Goal: Navigation & Orientation: Find specific page/section

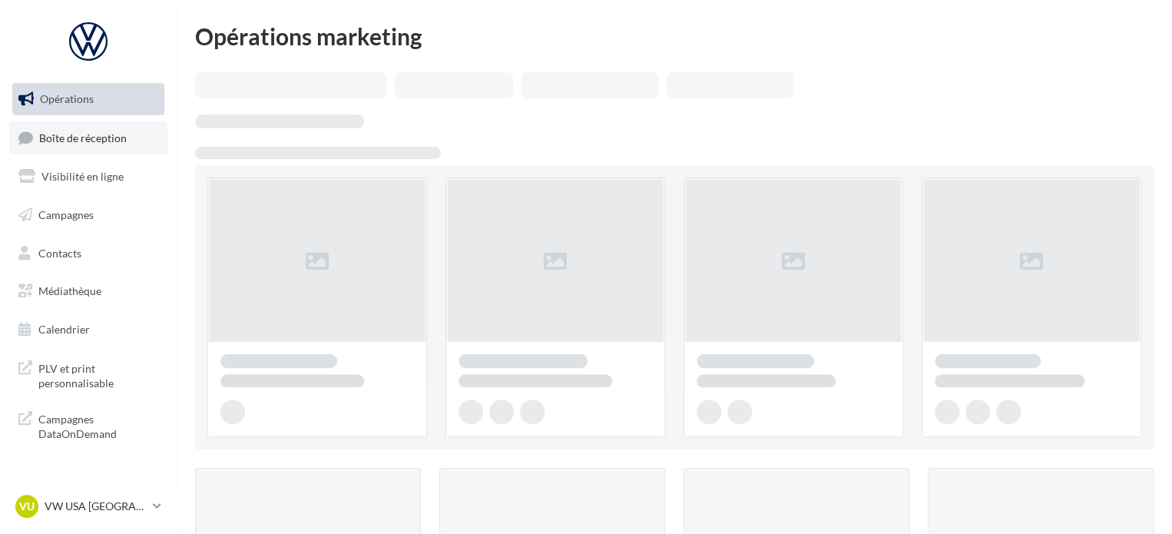
click at [131, 139] on link "Boîte de réception" at bounding box center [88, 137] width 158 height 33
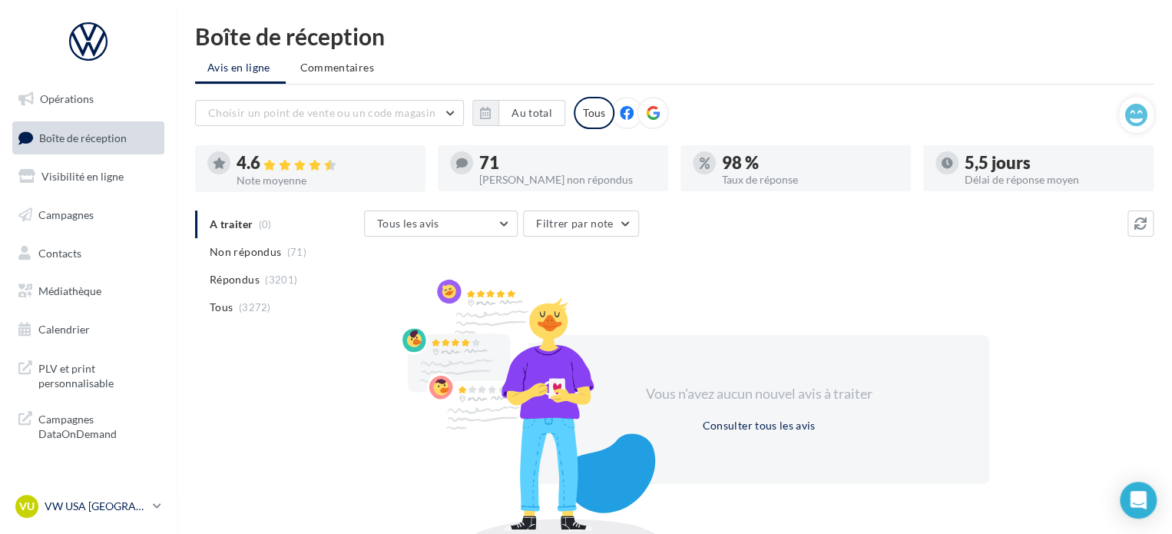
click at [126, 505] on p "VW USA [GEOGRAPHIC_DATA]" at bounding box center [96, 505] width 102 height 15
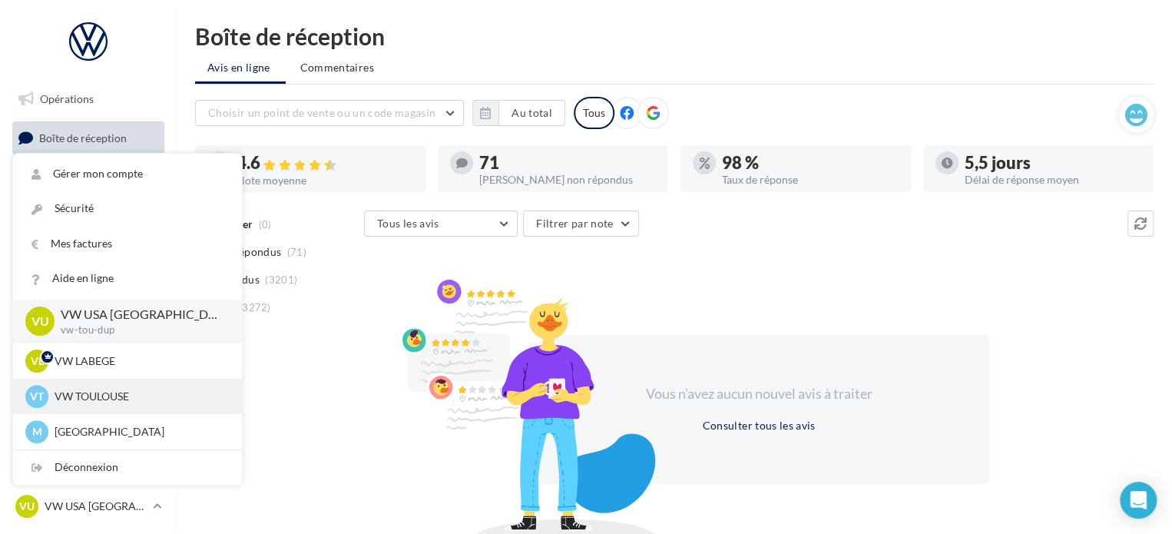
click at [123, 392] on p "VW TOULOUSE" at bounding box center [139, 396] width 169 height 15
